Goal: Transaction & Acquisition: Purchase product/service

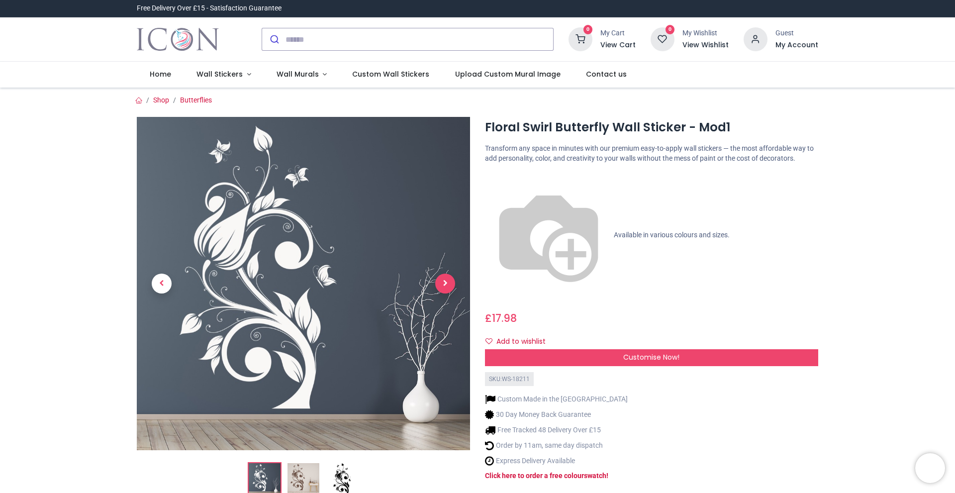
click at [453, 281] on span "Next" at bounding box center [445, 284] width 20 height 20
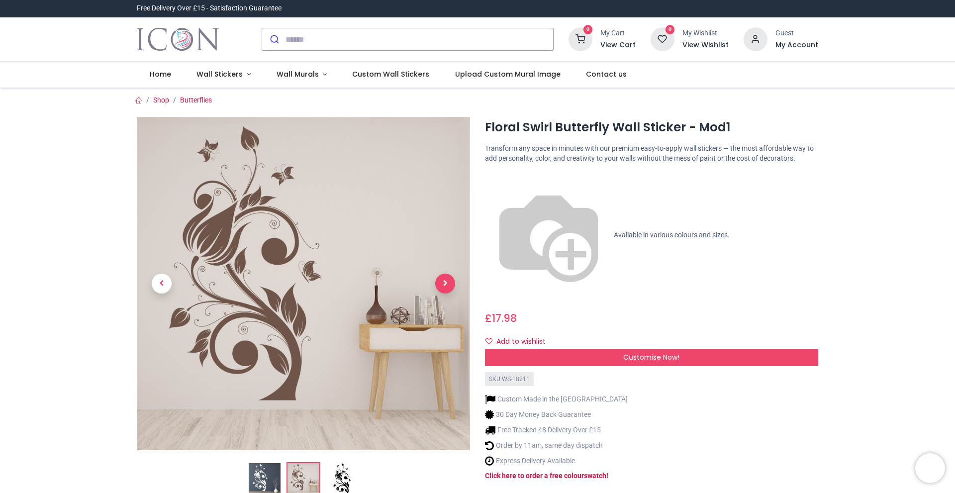
click at [452, 281] on span "Next" at bounding box center [445, 284] width 20 height 20
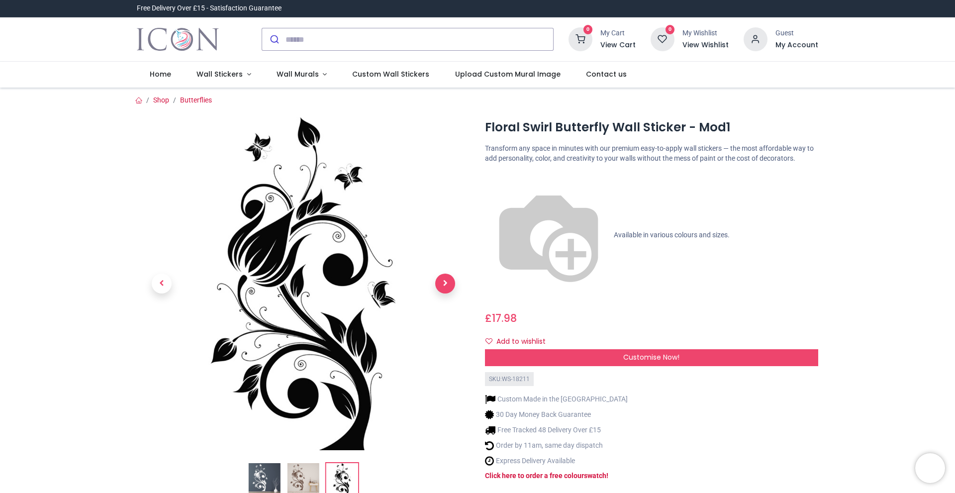
click at [452, 281] on span "Next" at bounding box center [445, 284] width 20 height 20
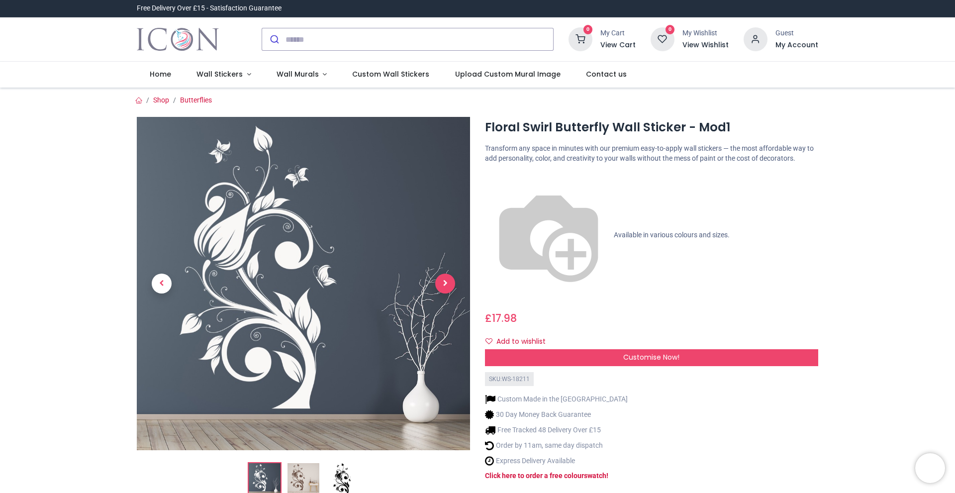
click at [452, 281] on span "Next" at bounding box center [445, 284] width 20 height 20
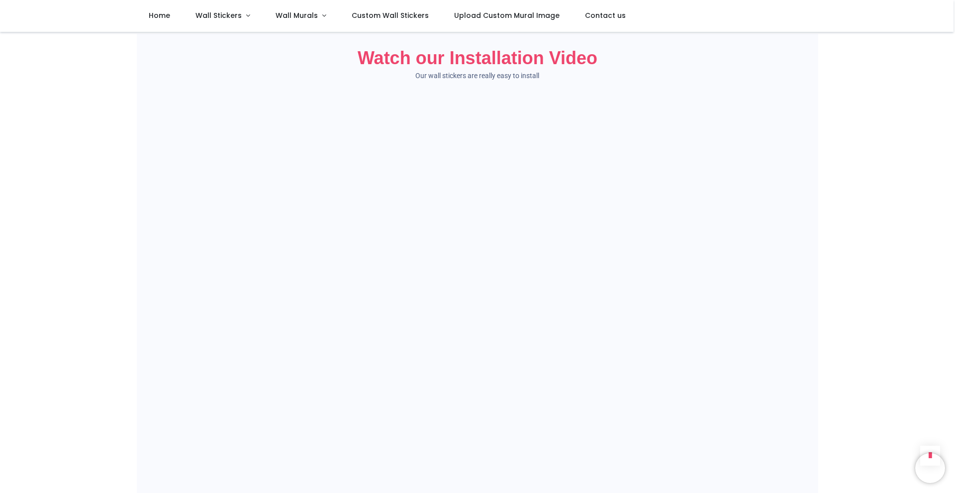
scroll to position [521, 0]
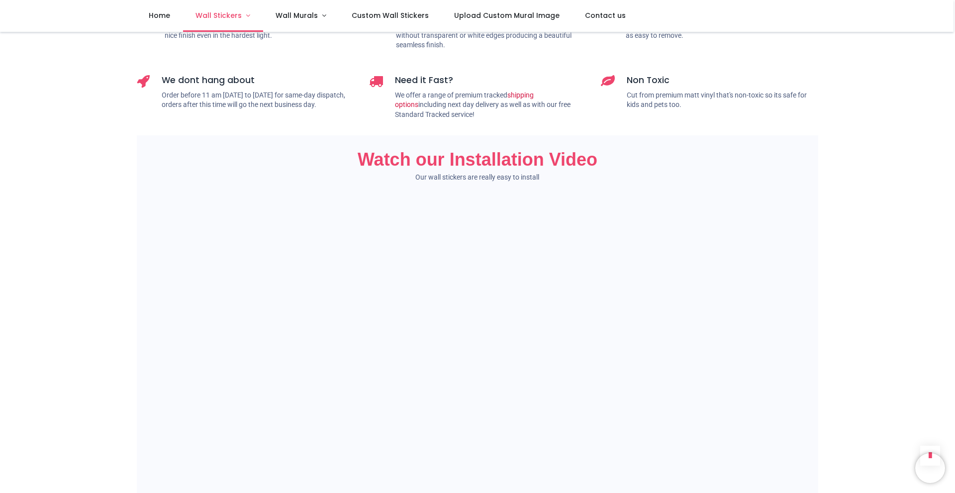
click at [221, 12] on span "Wall Stickers" at bounding box center [219, 15] width 46 height 10
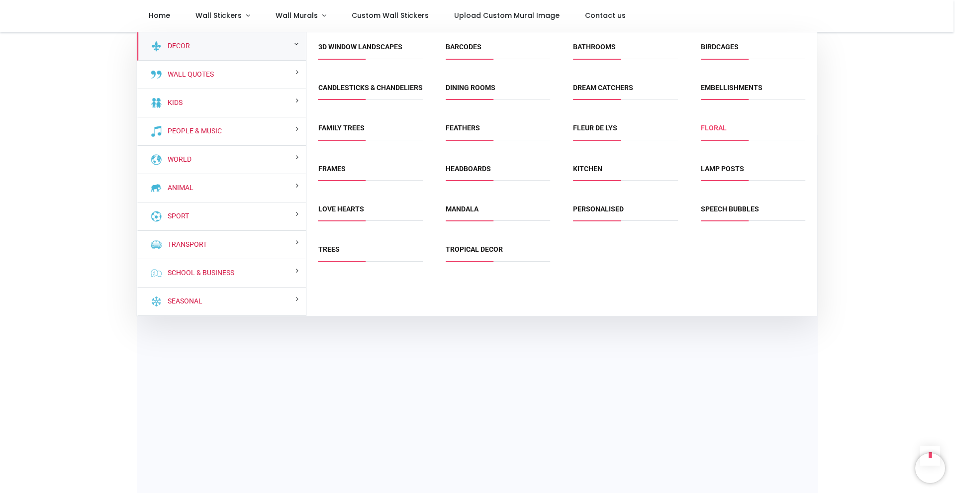
click at [723, 132] on link "Floral" at bounding box center [714, 128] width 26 height 8
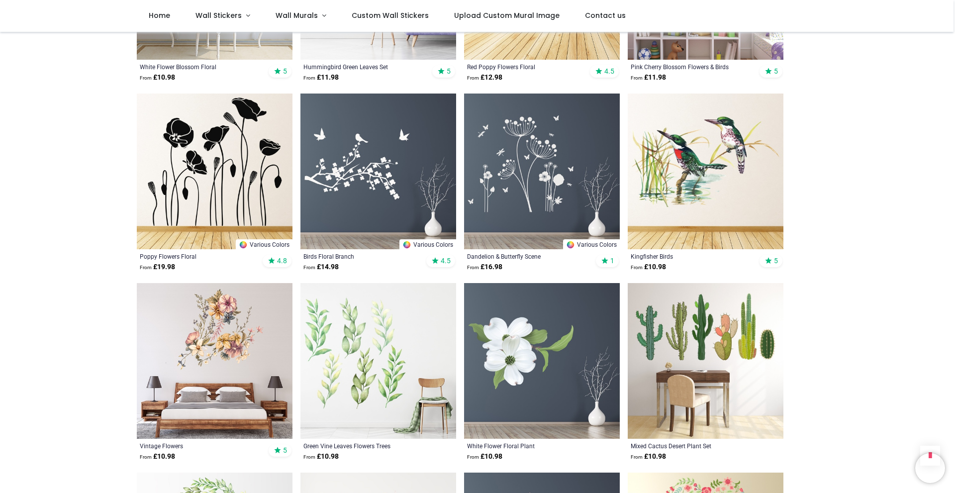
scroll to position [1144, 0]
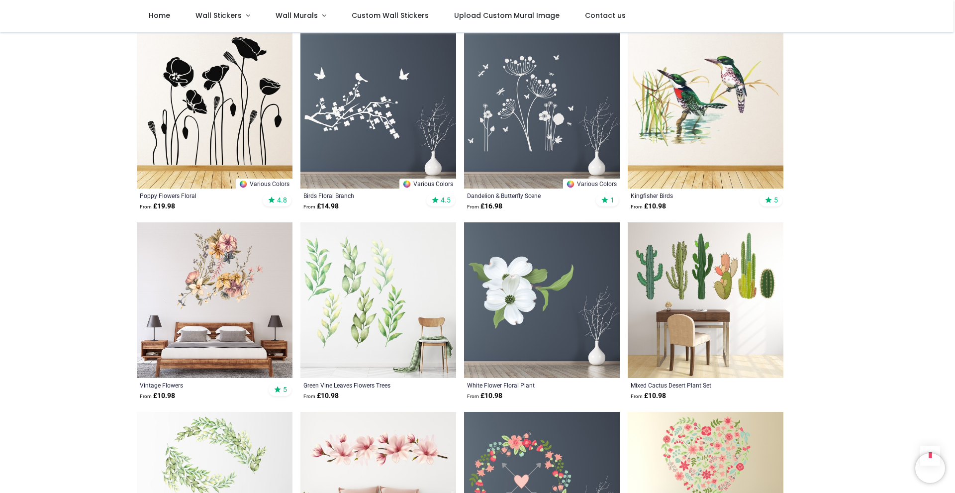
click at [222, 332] on img at bounding box center [215, 300] width 156 height 156
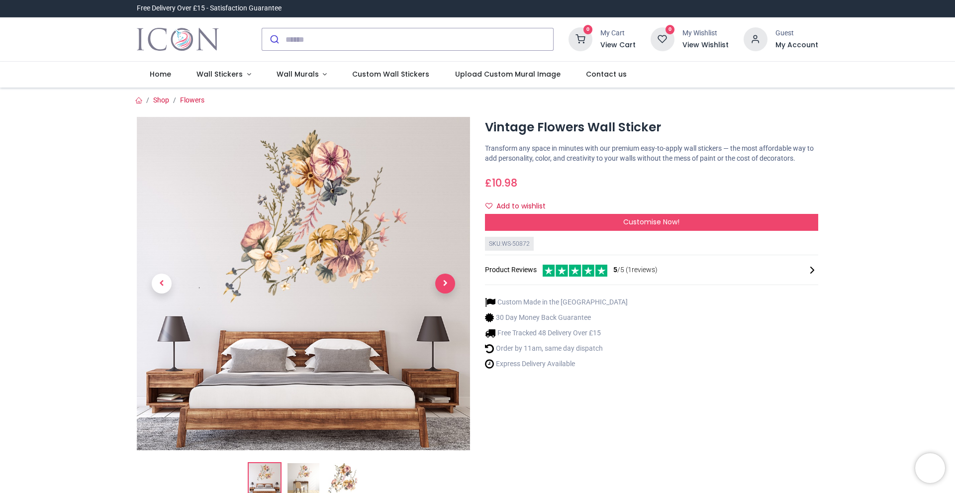
click at [451, 283] on span "Next" at bounding box center [445, 284] width 20 height 20
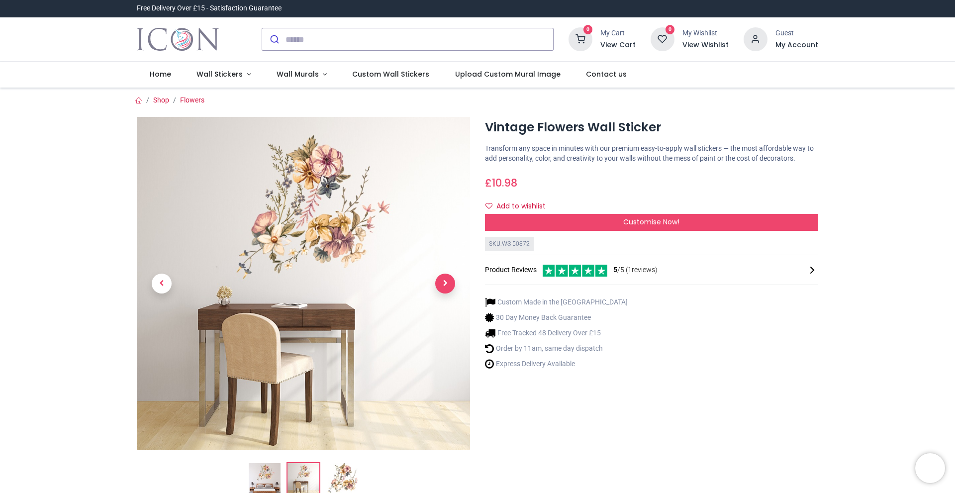
click at [451, 283] on span "Next" at bounding box center [445, 284] width 20 height 20
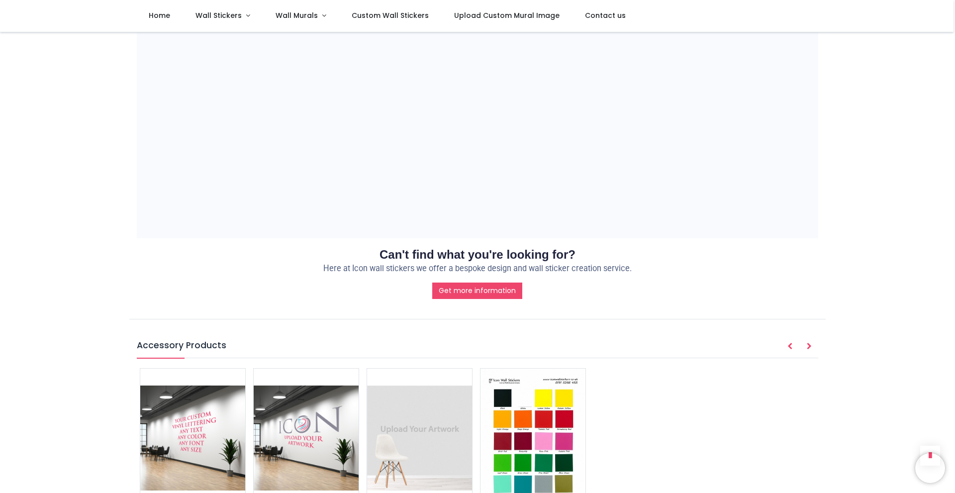
scroll to position [872, 0]
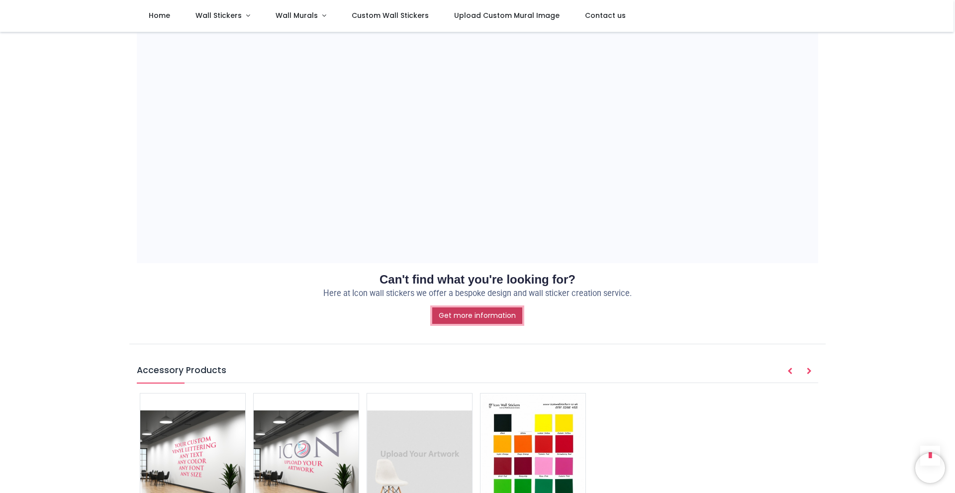
click at [476, 308] on link "Get more information" at bounding box center [477, 316] width 90 height 17
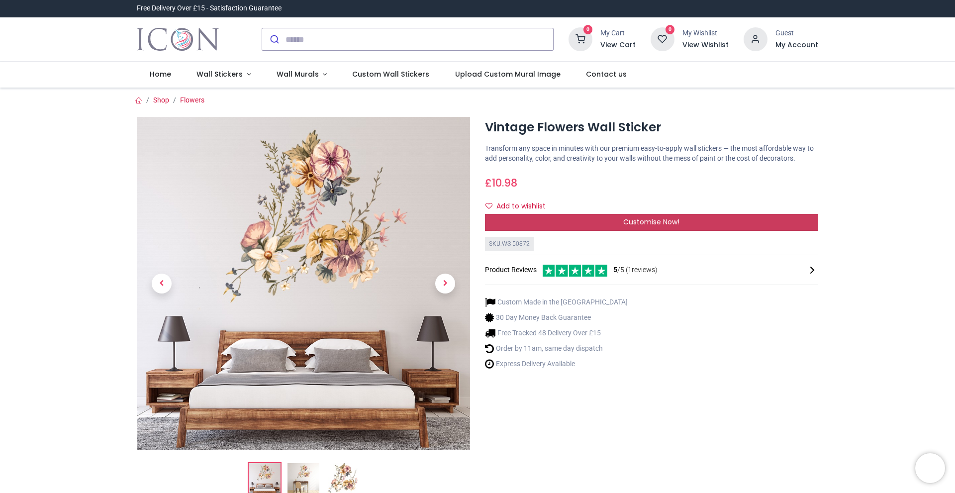
click at [610, 225] on div "Customise Now!" at bounding box center [651, 222] width 333 height 17
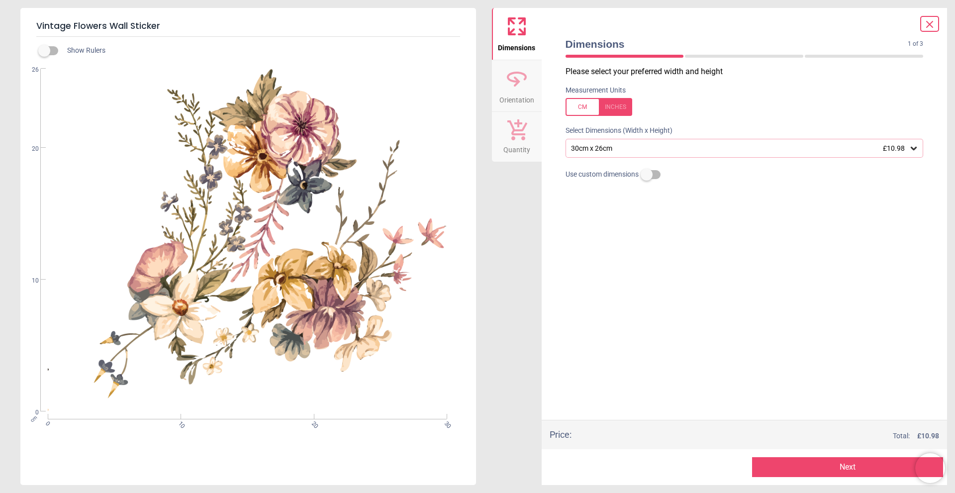
click at [587, 109] on div at bounding box center [599, 107] width 67 height 18
click at [833, 149] on div "30cm x 26cm £10.98" at bounding box center [739, 148] width 339 height 8
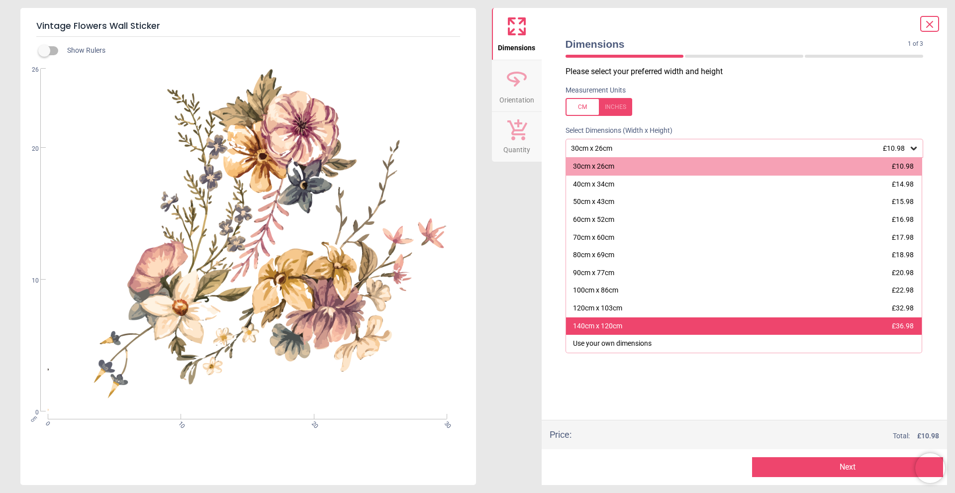
click at [616, 328] on div "140cm x 120cm" at bounding box center [597, 326] width 49 height 10
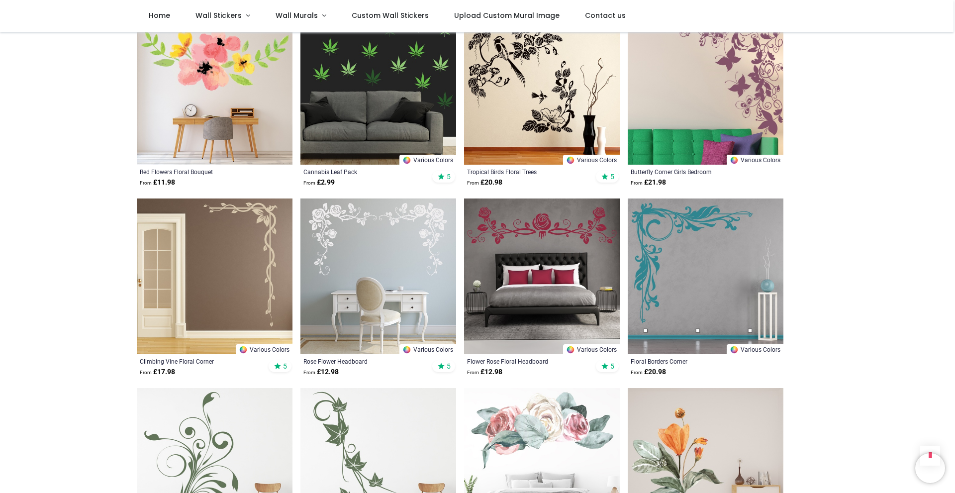
scroll to position [1045, 0]
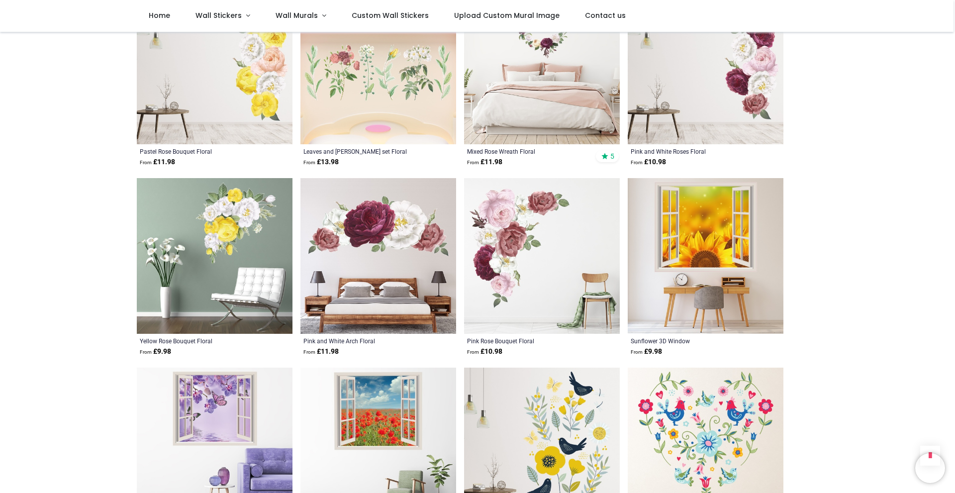
scroll to position [2389, 0]
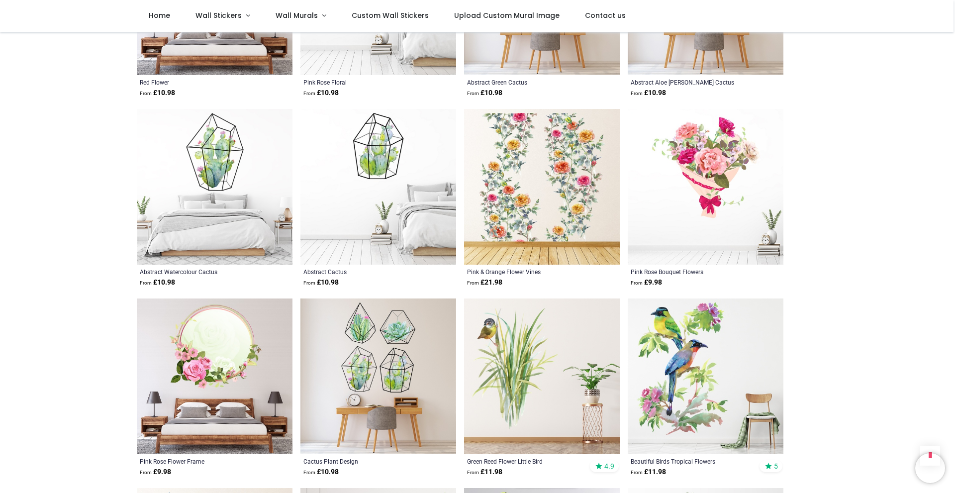
scroll to position [3384, 0]
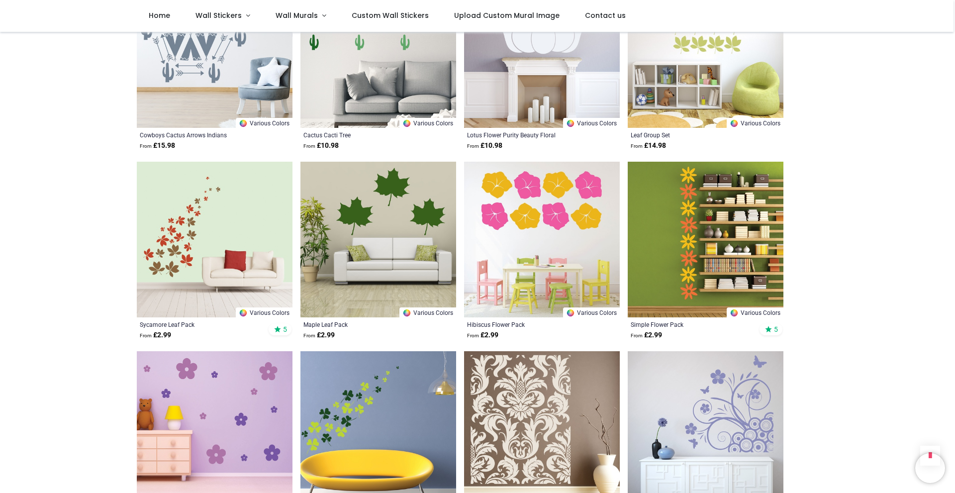
scroll to position [4678, 0]
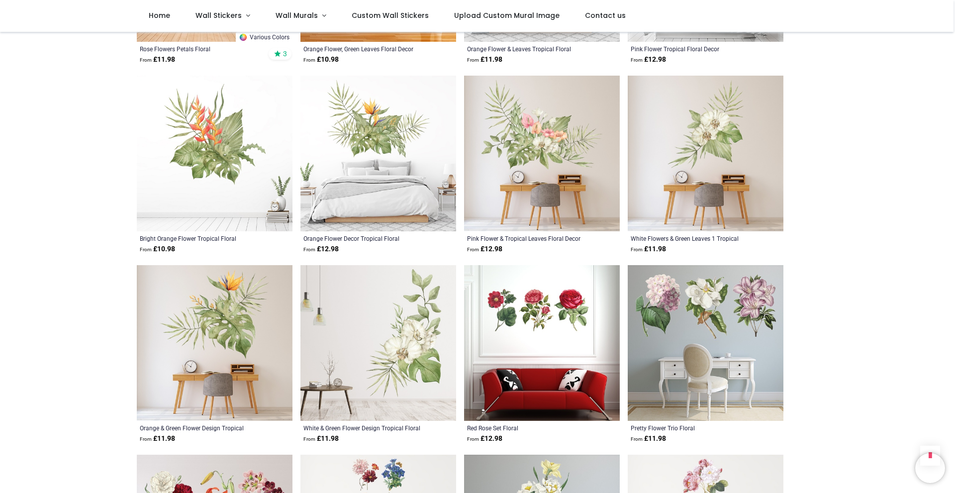
scroll to position [5872, 0]
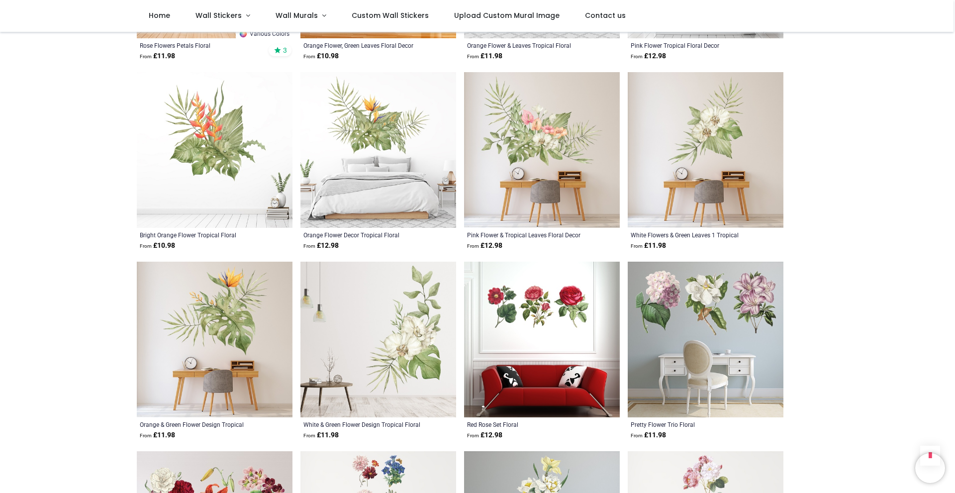
click at [550, 110] on img at bounding box center [542, 150] width 156 height 156
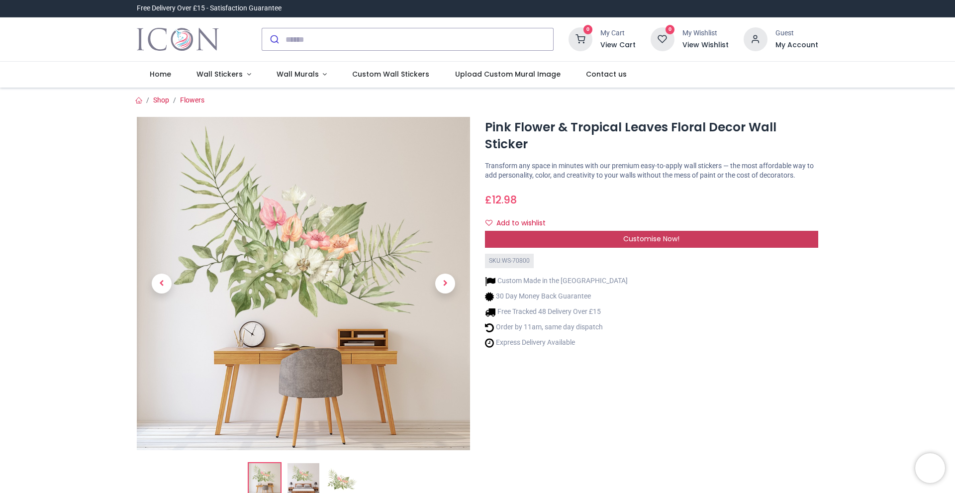
click at [529, 231] on div "Customise Now!" at bounding box center [651, 239] width 333 height 17
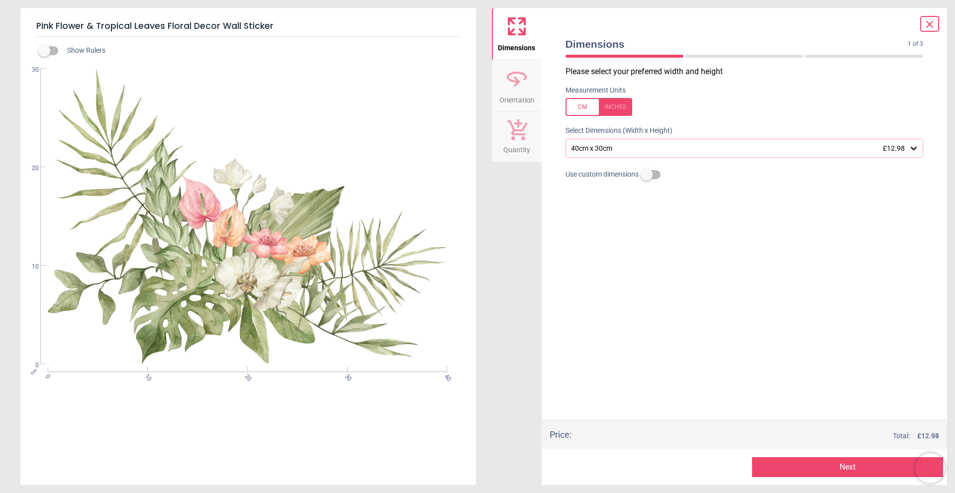
click at [657, 153] on div "40cm x 30cm £12.98" at bounding box center [745, 148] width 358 height 19
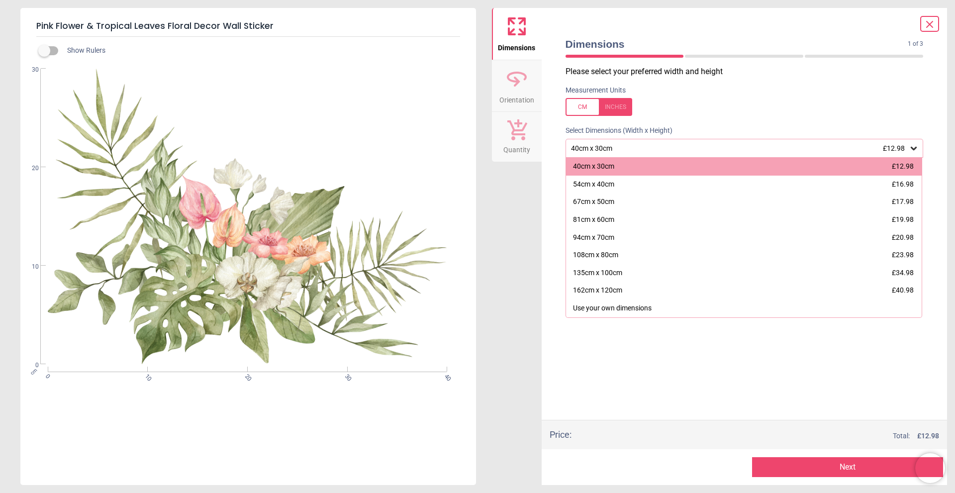
click at [582, 291] on div "162cm x 120cm" at bounding box center [597, 291] width 49 height 10
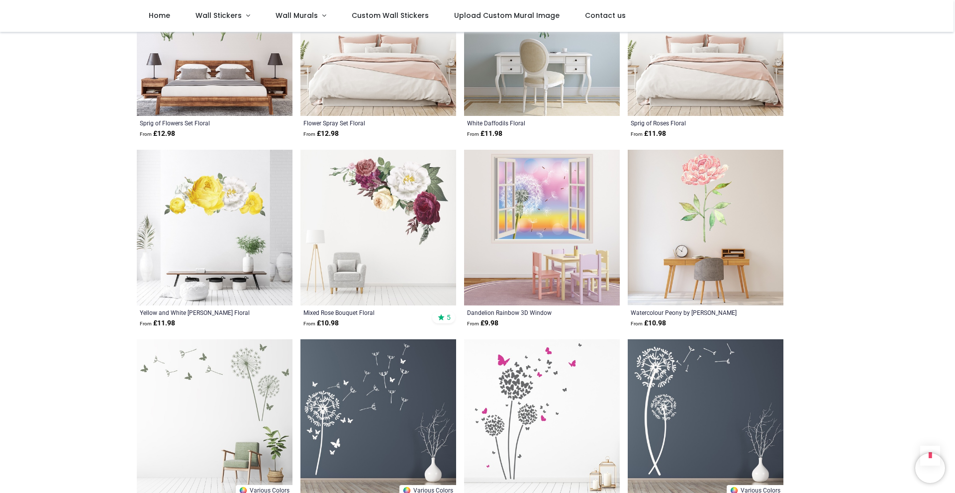
scroll to position [1095, 0]
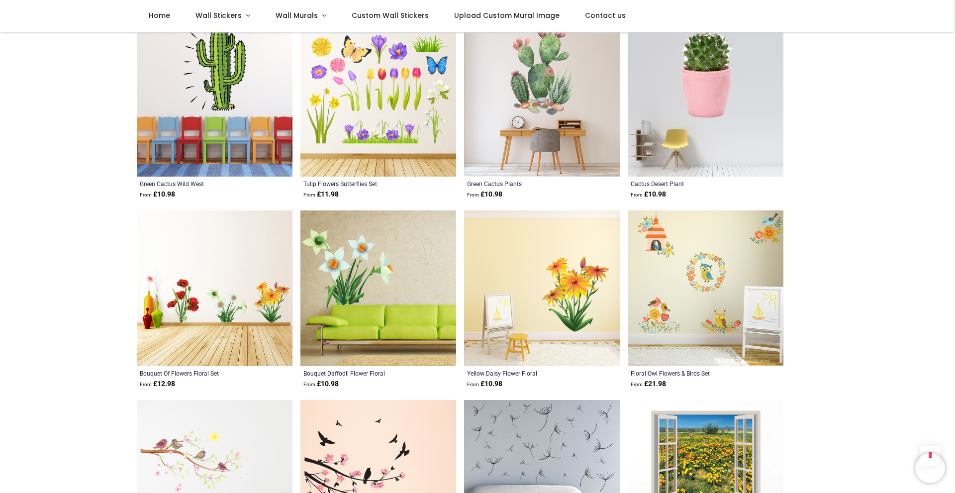
scroll to position [2189, 0]
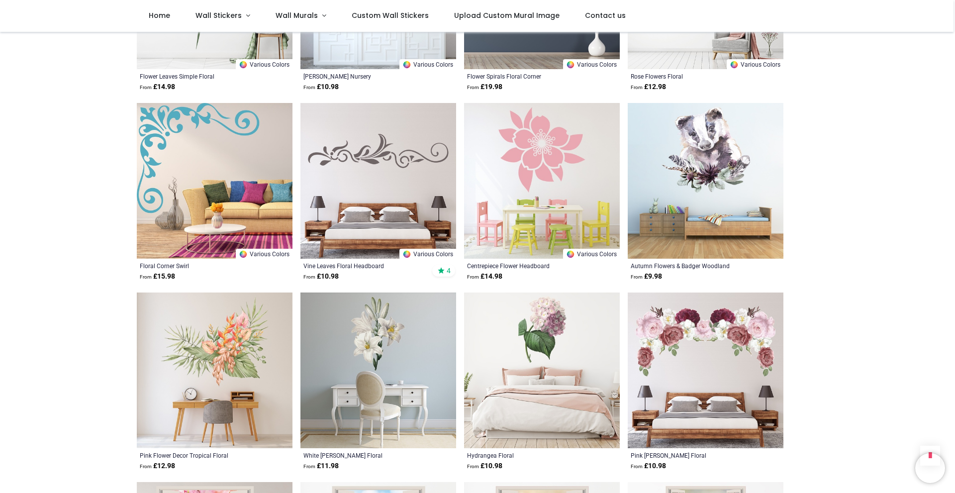
scroll to position [3583, 0]
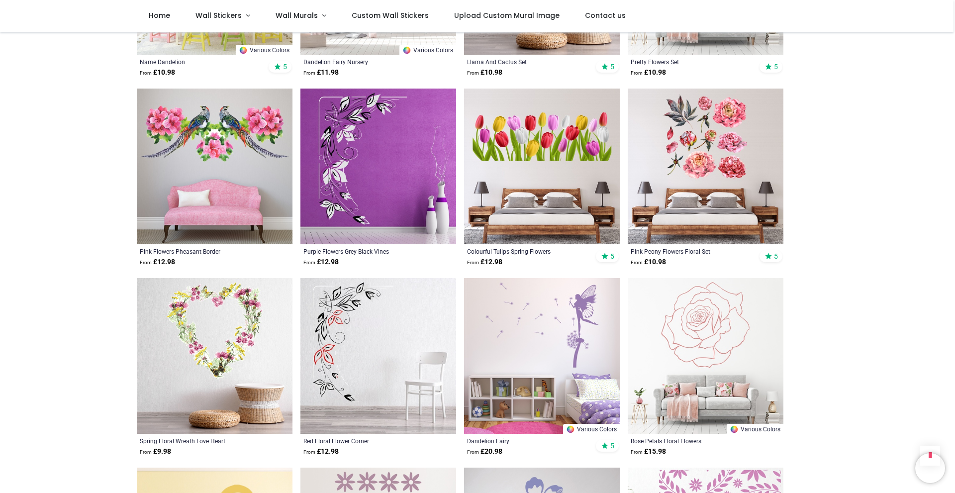
scroll to position [4727, 0]
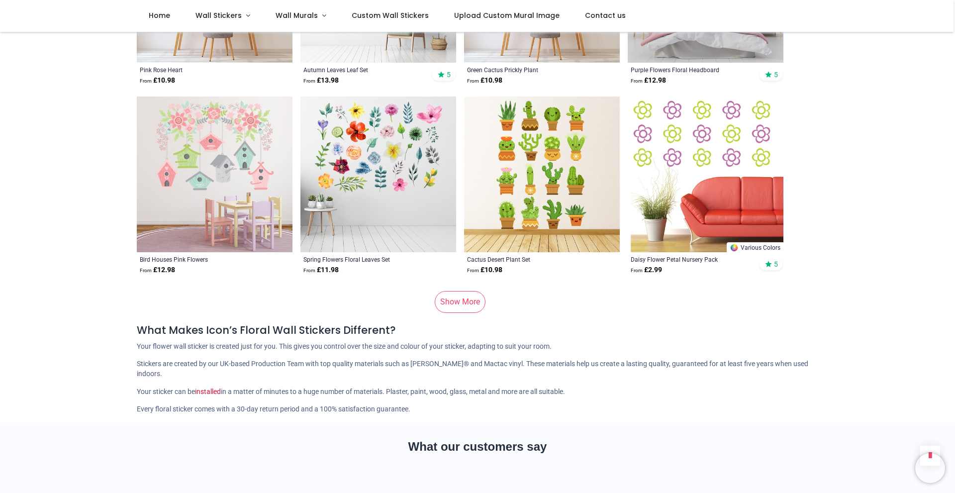
scroll to position [6618, 0]
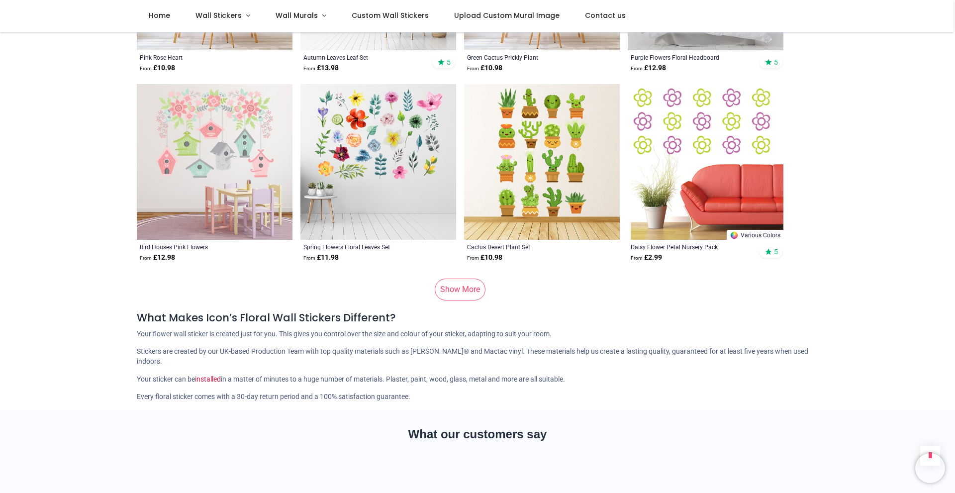
click at [447, 279] on link "Show More" at bounding box center [460, 290] width 51 height 22
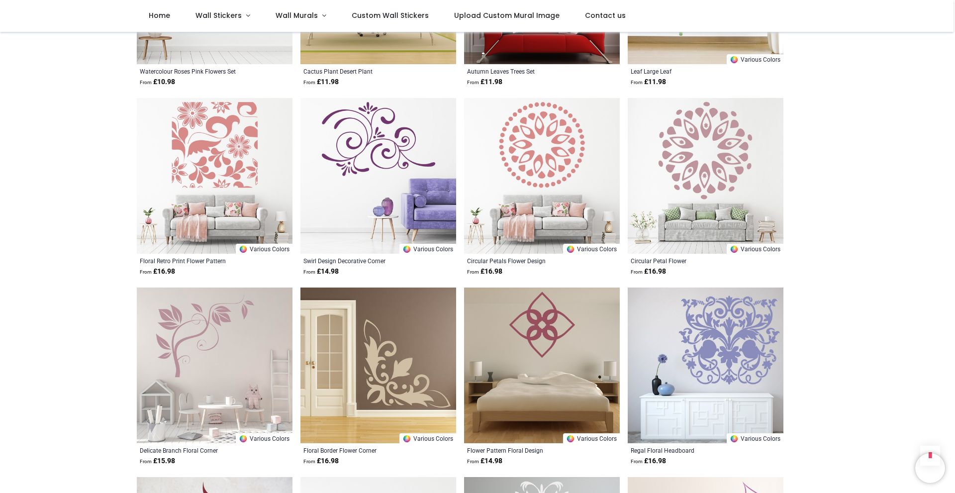
scroll to position [8808, 0]
